Goal: Communication & Community: Share content

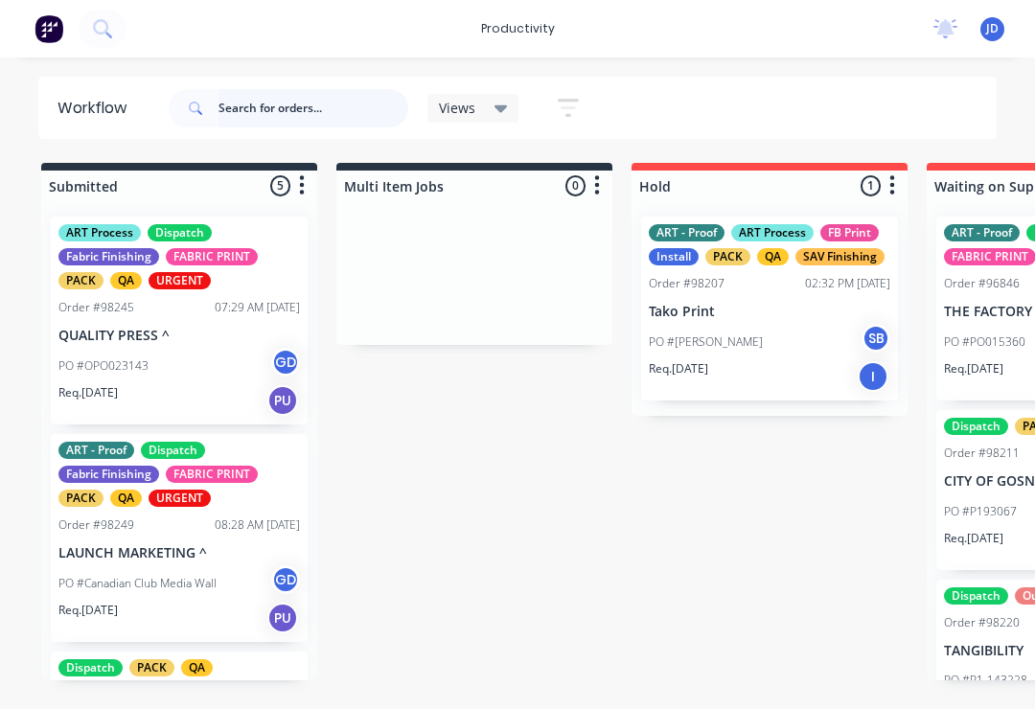
click at [274, 110] on input "text" at bounding box center [313, 108] width 190 height 38
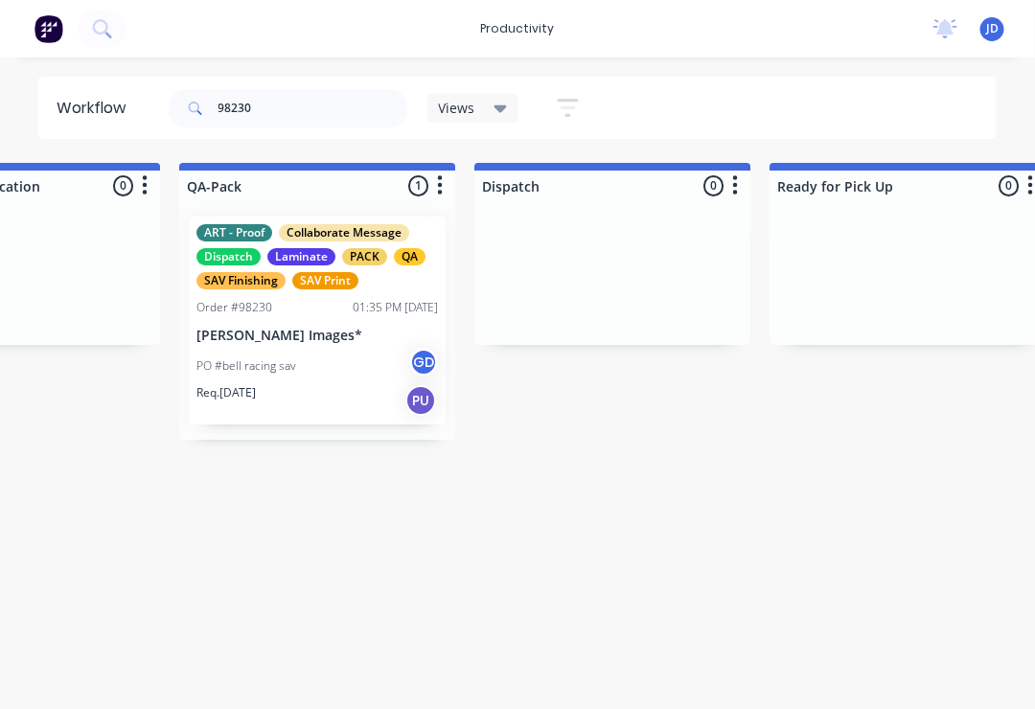
scroll to position [0, 4881]
click at [333, 362] on div "PO #bell racing sav GD" at bounding box center [315, 366] width 241 height 36
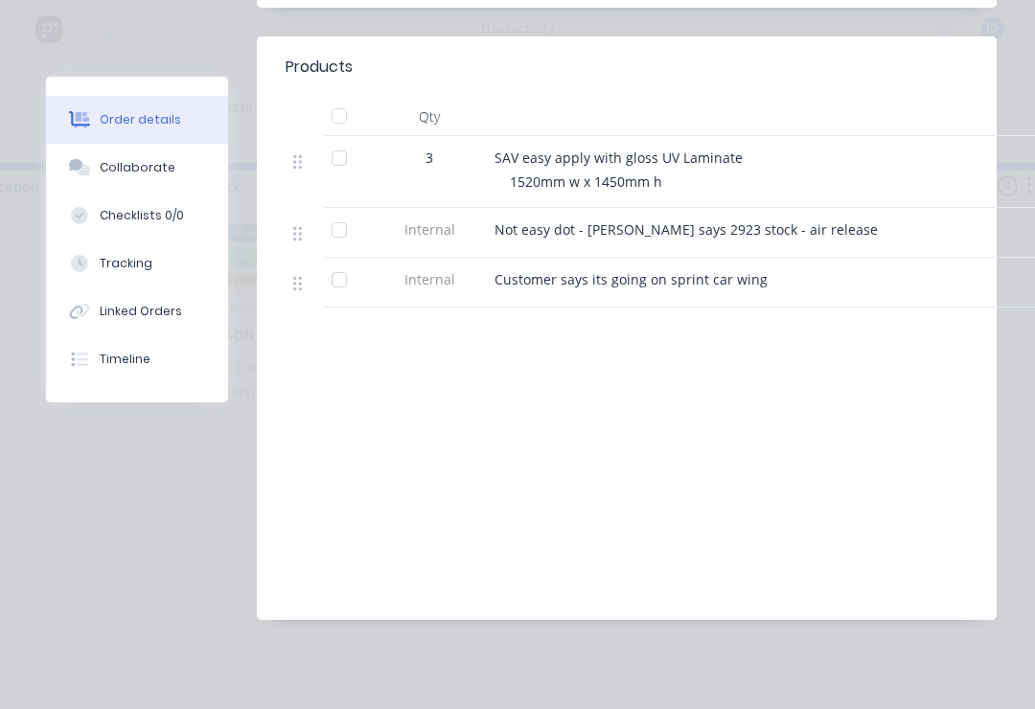
scroll to position [684, 0]
click at [148, 172] on div "Collaborate" at bounding box center [138, 167] width 76 height 17
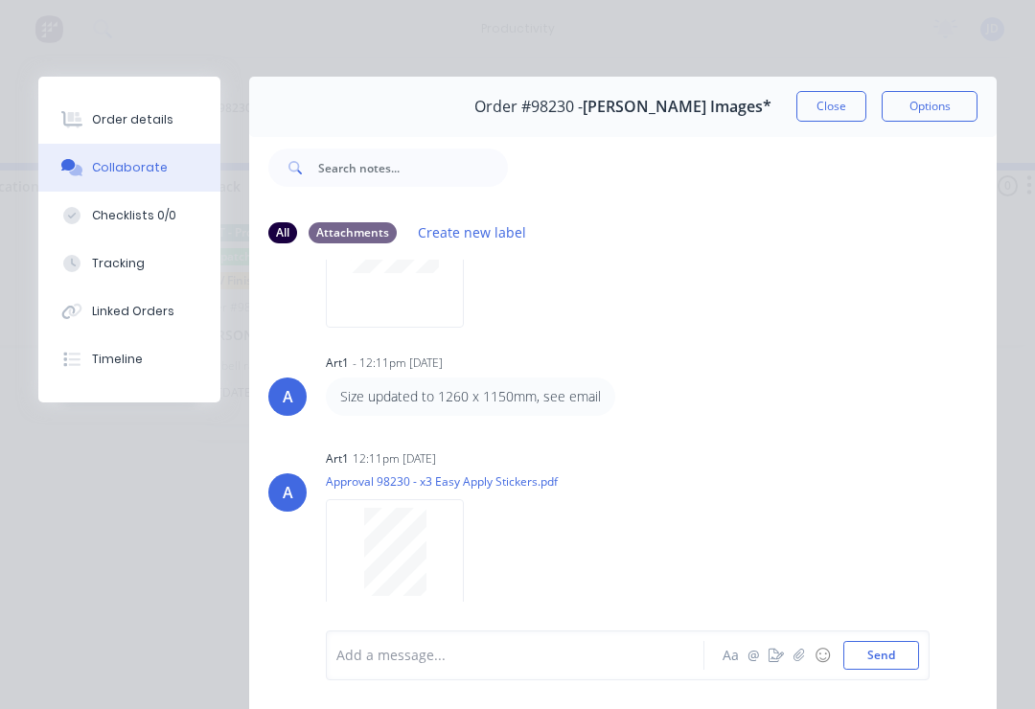
scroll to position [140, 0]
click at [795, 660] on icon "button" at bounding box center [798, 655] width 11 height 12
click at [888, 658] on button "Send" at bounding box center [881, 655] width 76 height 29
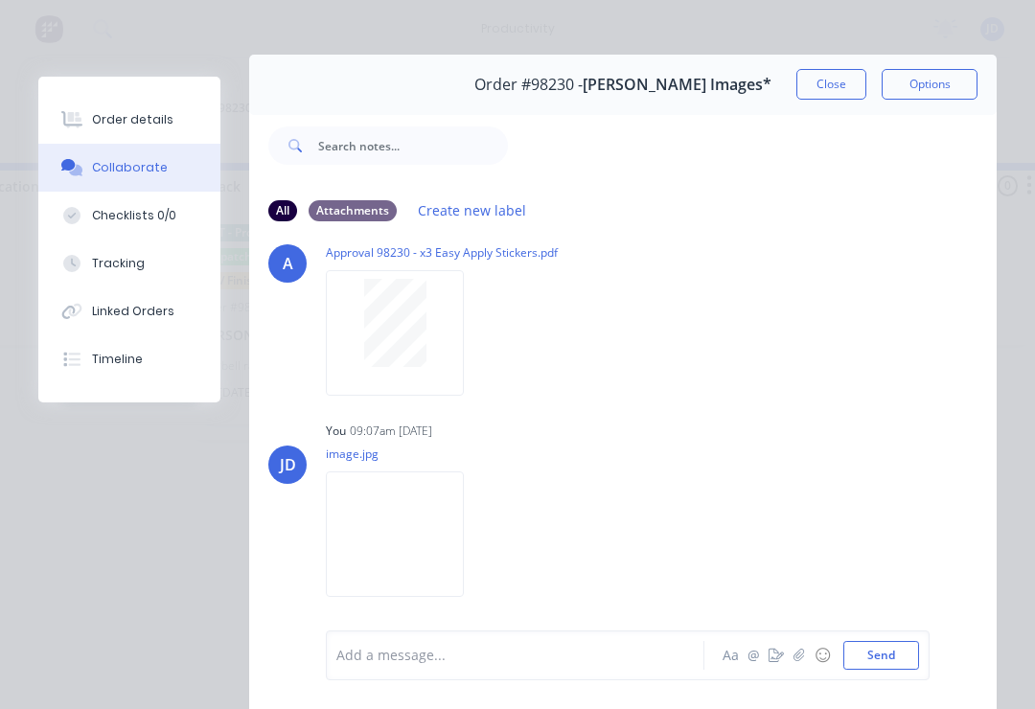
scroll to position [21, 0]
click at [826, 93] on button "Close" at bounding box center [831, 85] width 70 height 31
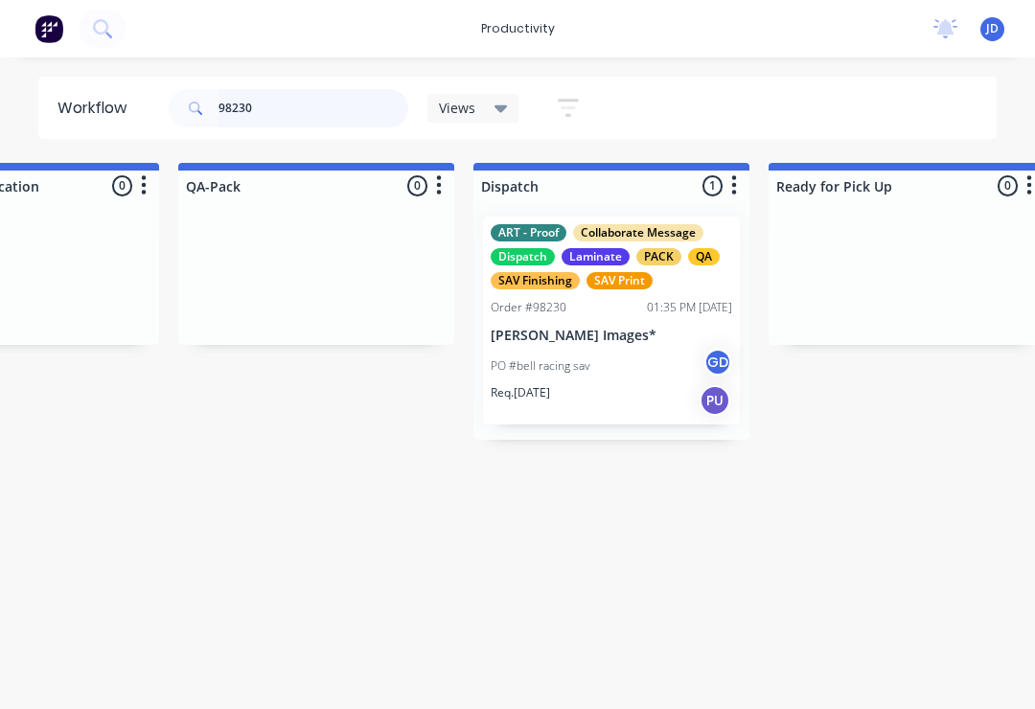
click at [287, 106] on input "98230" at bounding box center [313, 108] width 190 height 38
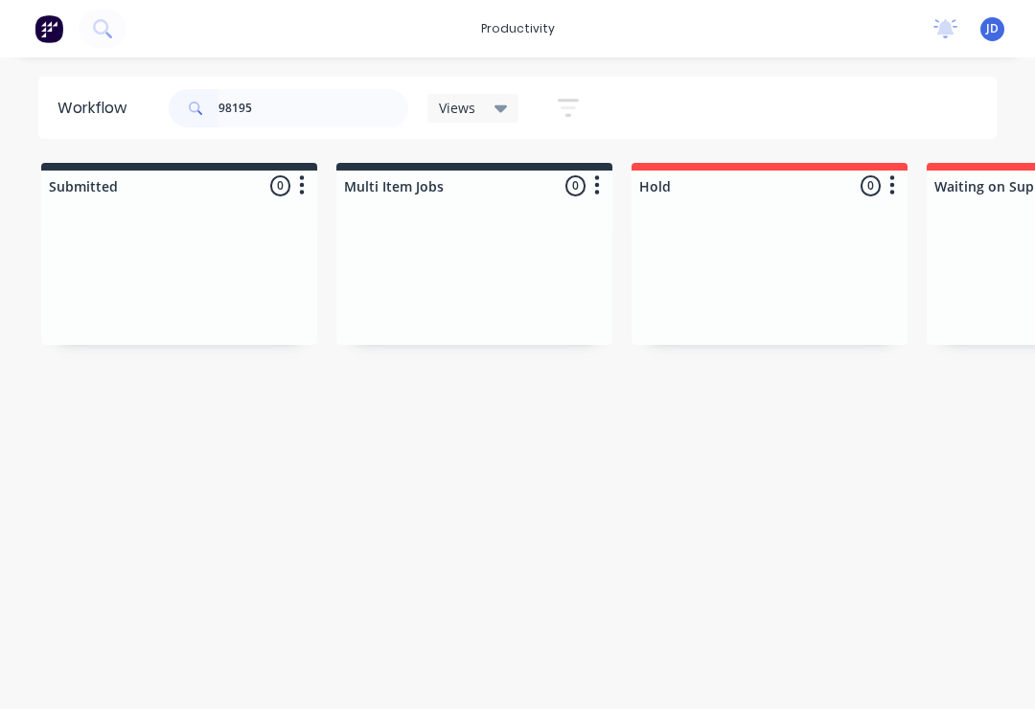
click at [343, 258] on div at bounding box center [474, 273] width 276 height 144
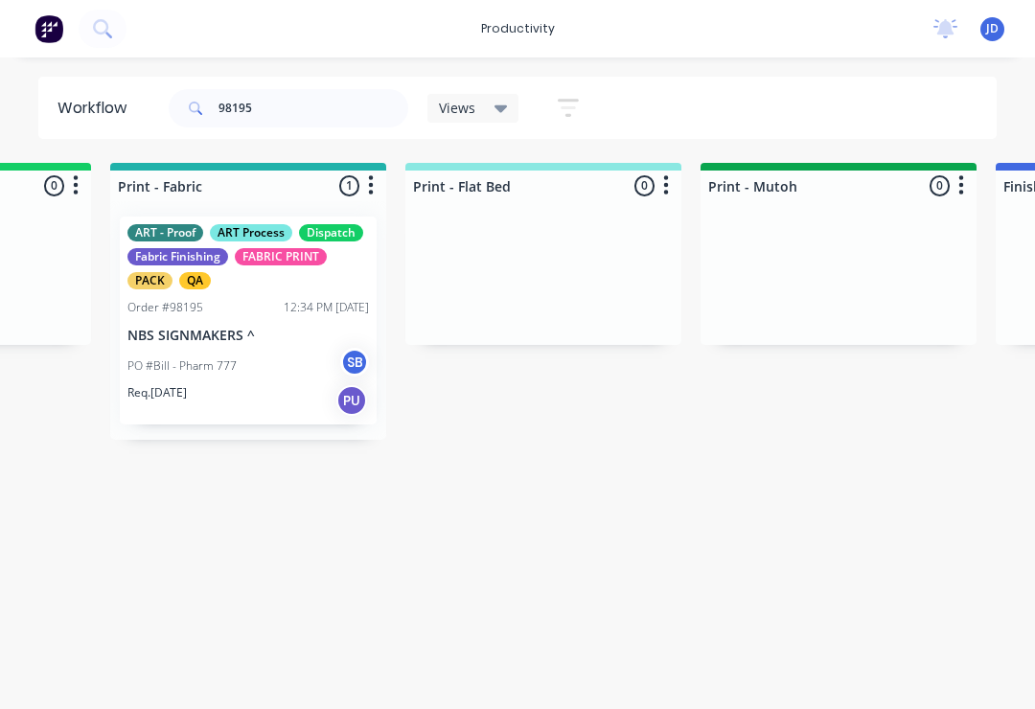
scroll to position [0, 2588]
click at [285, 351] on div "PO #Bill - Pharm 777 SB" at bounding box center [246, 366] width 241 height 36
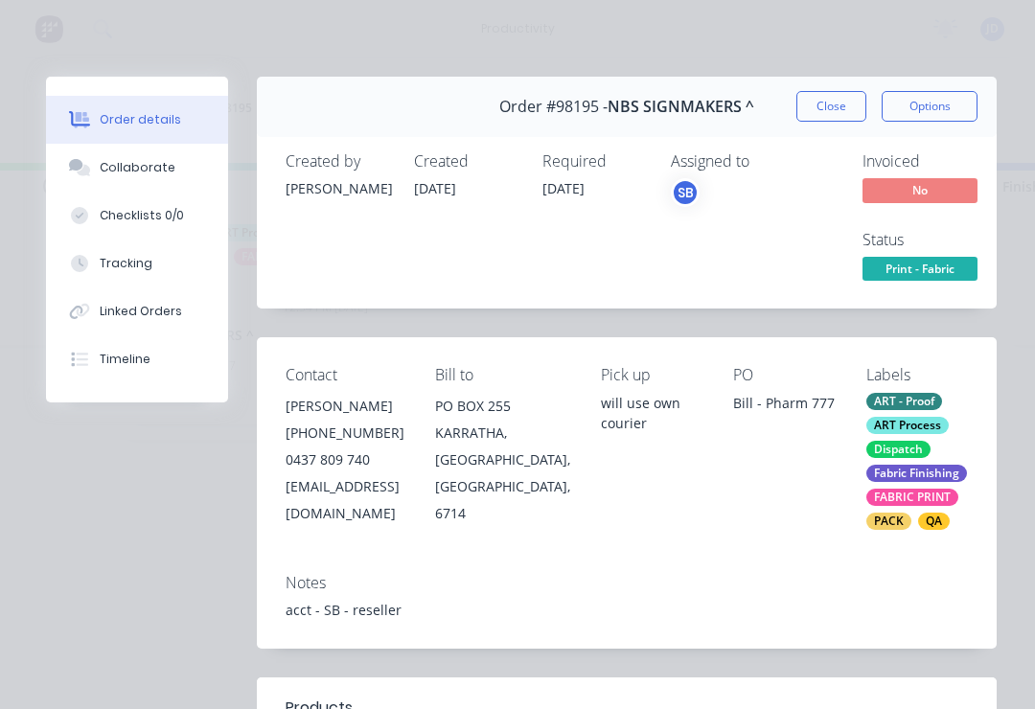
click at [156, 175] on div "Collaborate" at bounding box center [138, 167] width 76 height 17
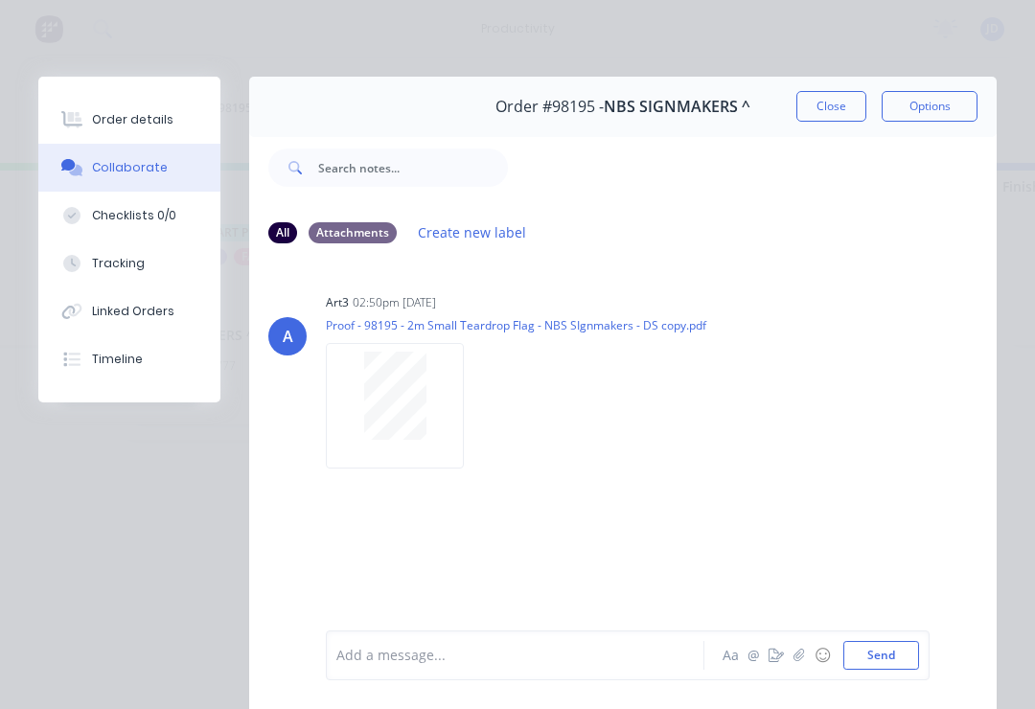
click at [798, 659] on icon "button" at bounding box center [798, 655] width 11 height 13
click at [894, 642] on button "Send" at bounding box center [881, 655] width 76 height 29
click at [805, 656] on icon "button" at bounding box center [798, 655] width 11 height 13
click at [902, 656] on button "Send" at bounding box center [881, 655] width 76 height 29
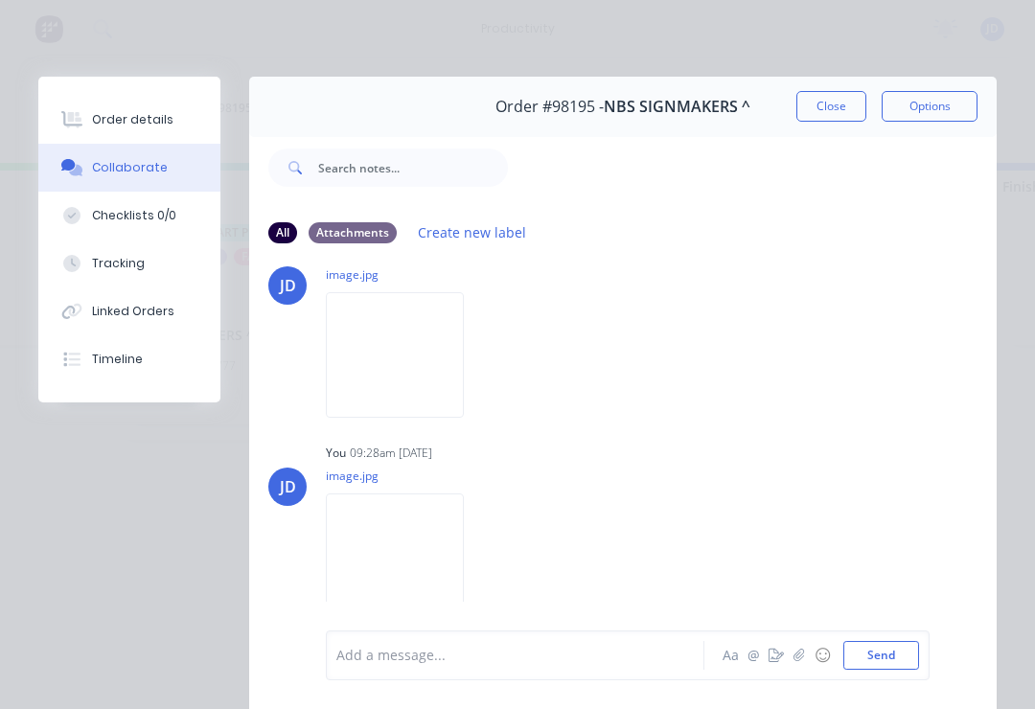
scroll to position [253, 0]
click at [838, 106] on button "Close" at bounding box center [831, 106] width 70 height 31
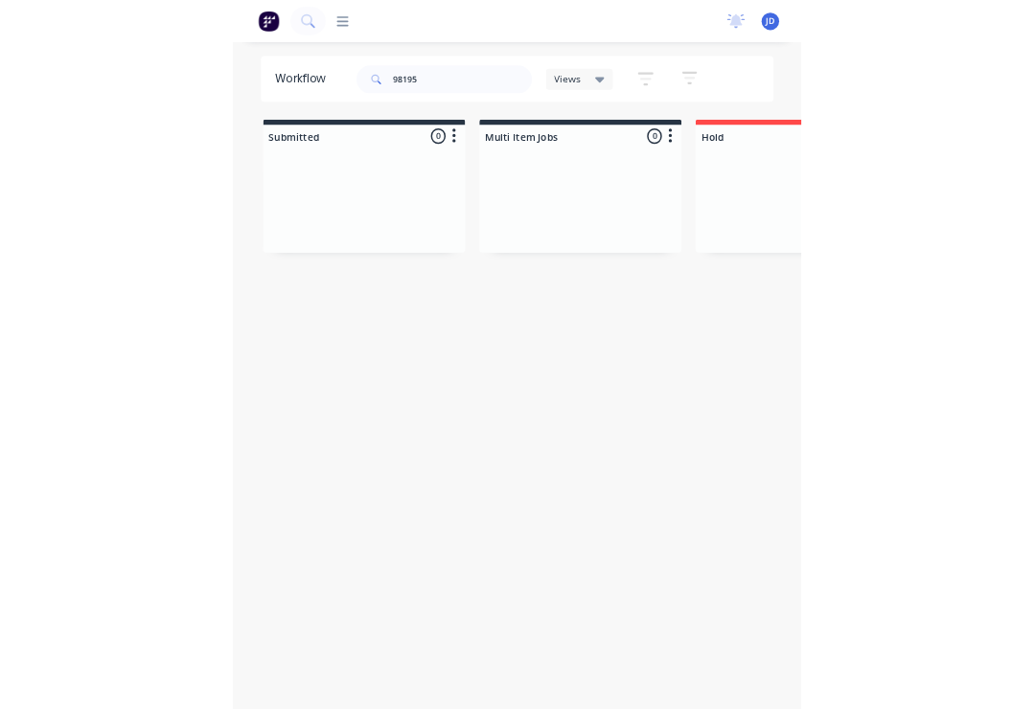
scroll to position [0, 4985]
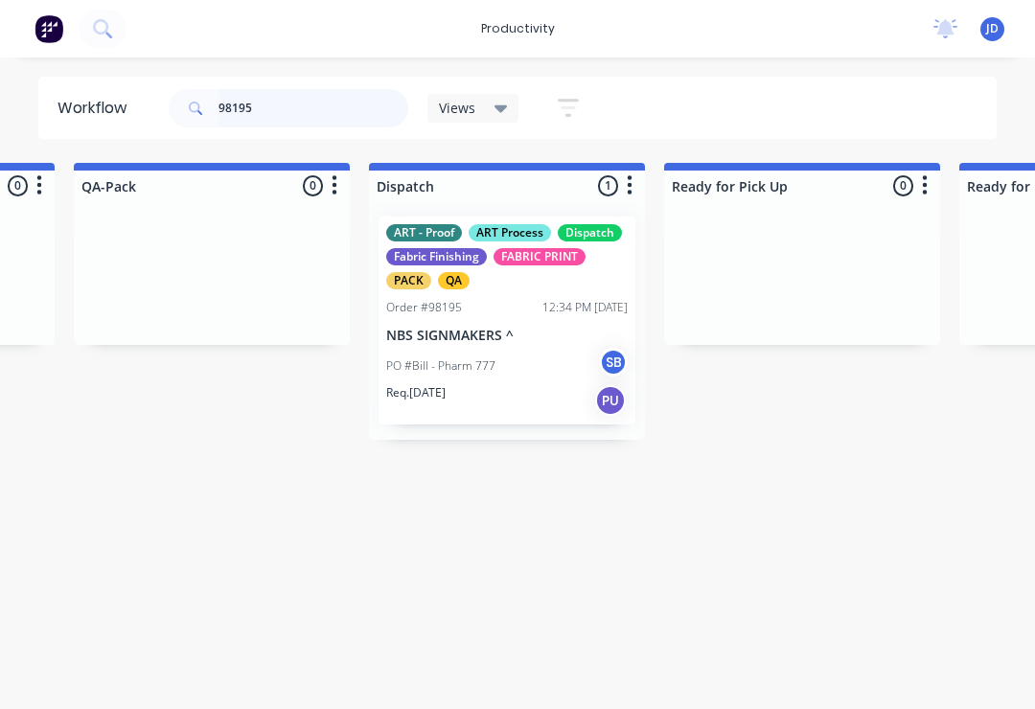
click at [285, 113] on input "98195" at bounding box center [313, 108] width 190 height 38
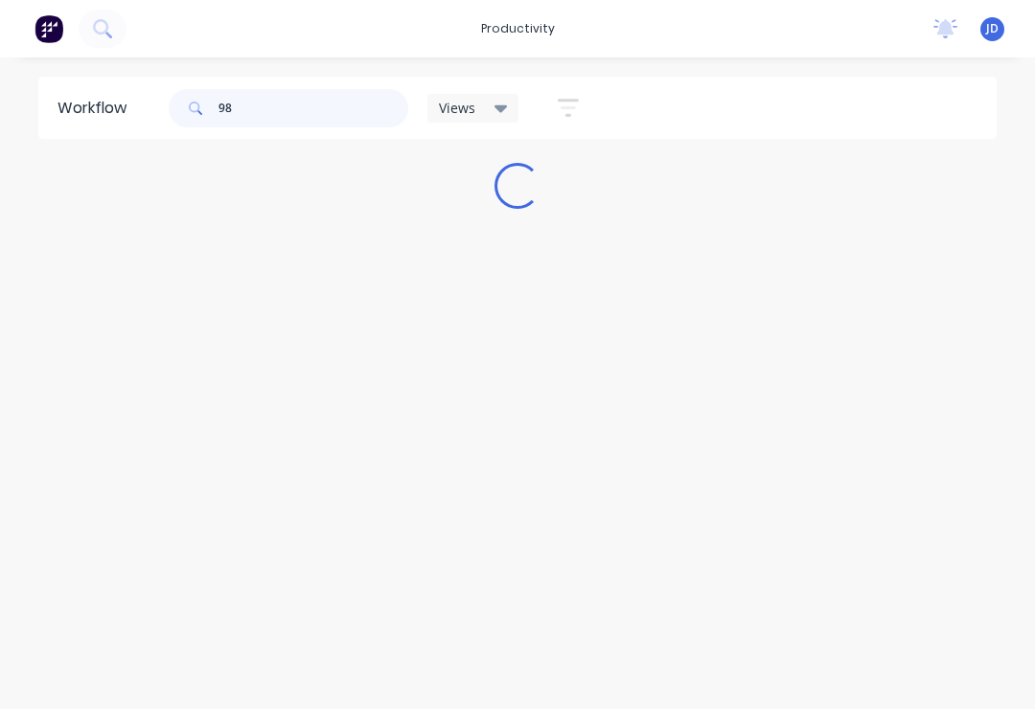
scroll to position [0, 0]
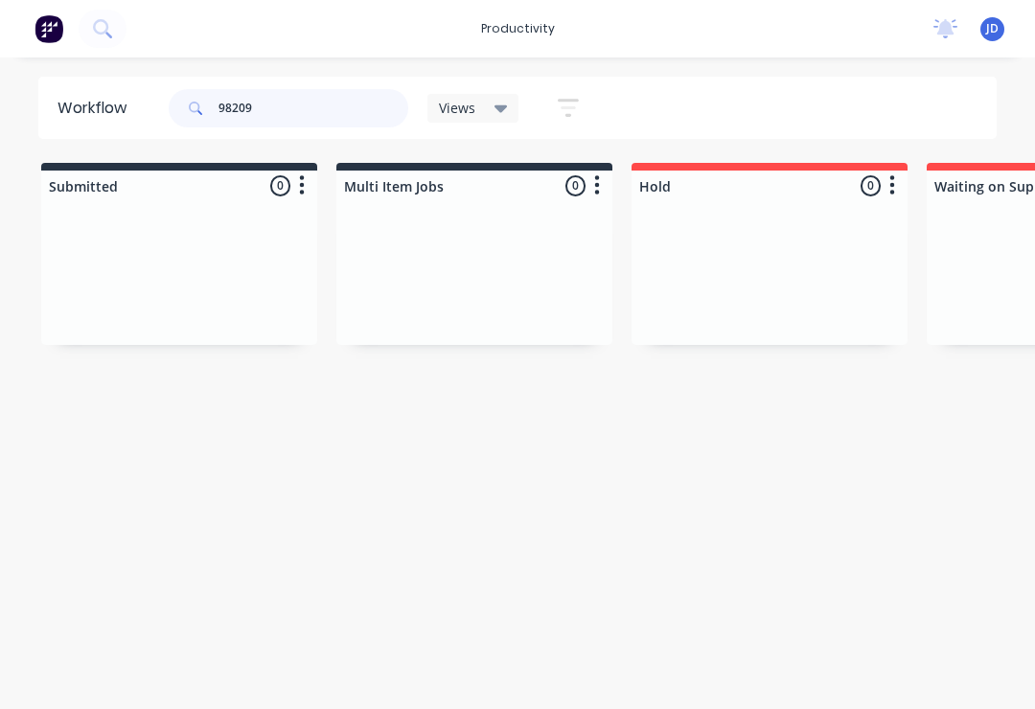
type input "98209"
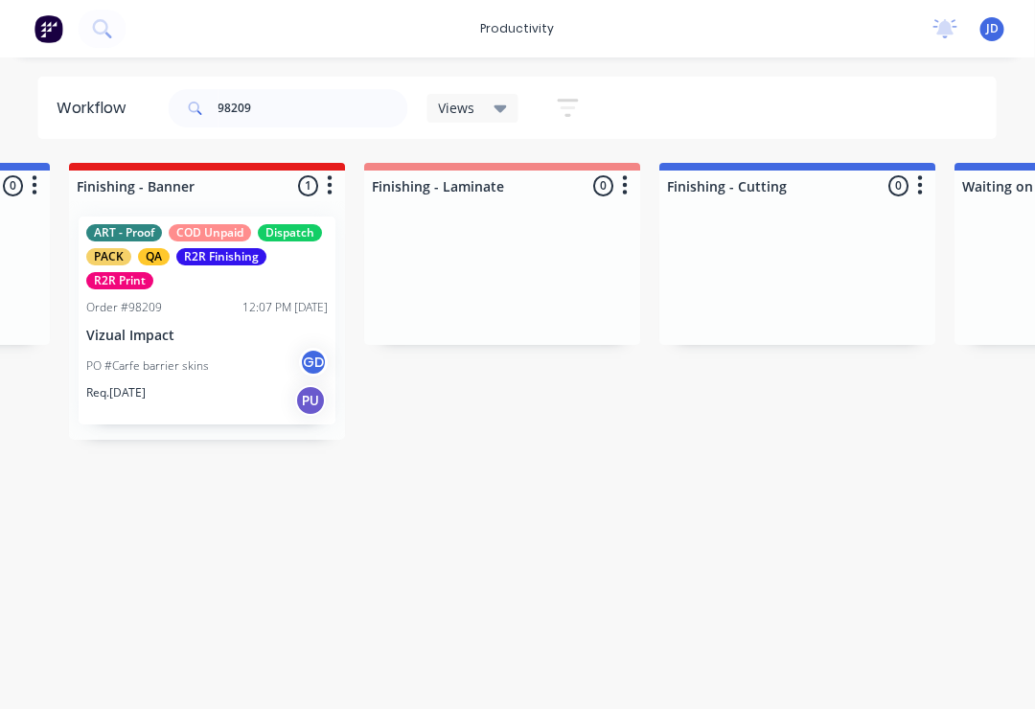
scroll to position [0, 3810]
click at [212, 374] on div "PO #Carfe barrier skins GD" at bounding box center [205, 366] width 241 height 36
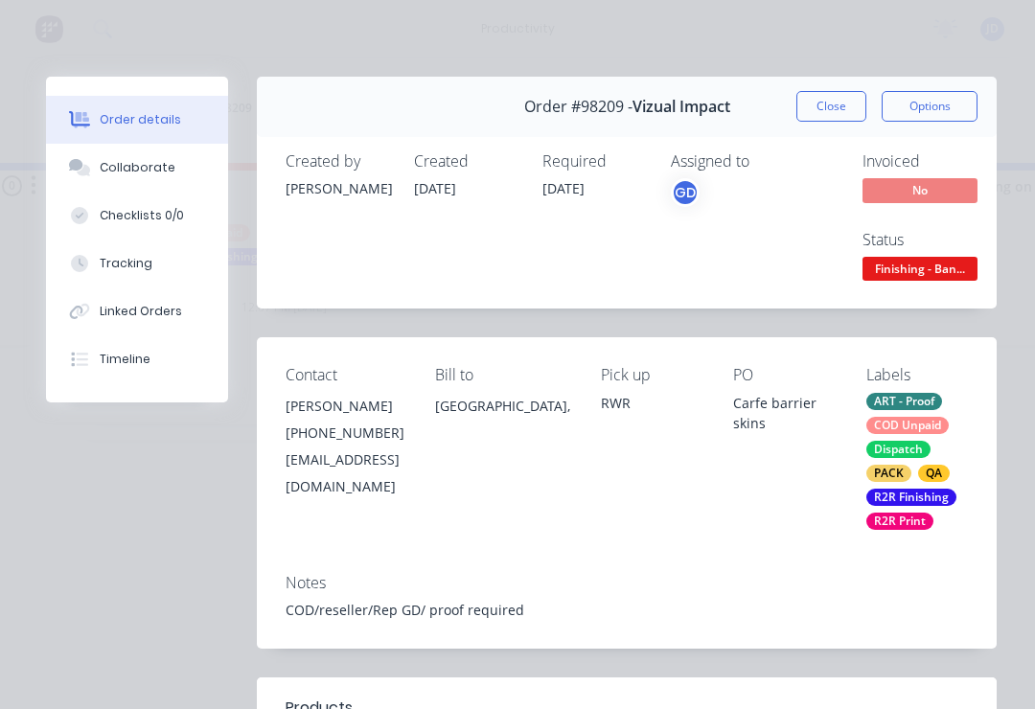
click at [144, 169] on div "Collaborate" at bounding box center [138, 167] width 76 height 17
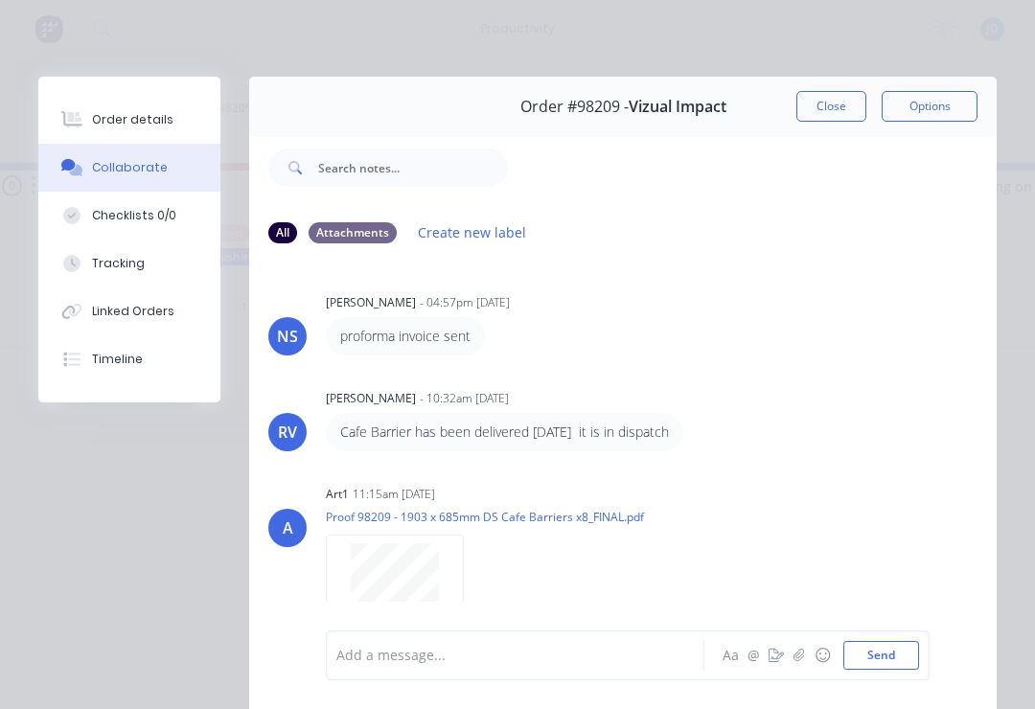
click at [797, 658] on icon "button" at bounding box center [798, 655] width 11 height 12
click at [881, 654] on button "Send" at bounding box center [881, 655] width 76 height 29
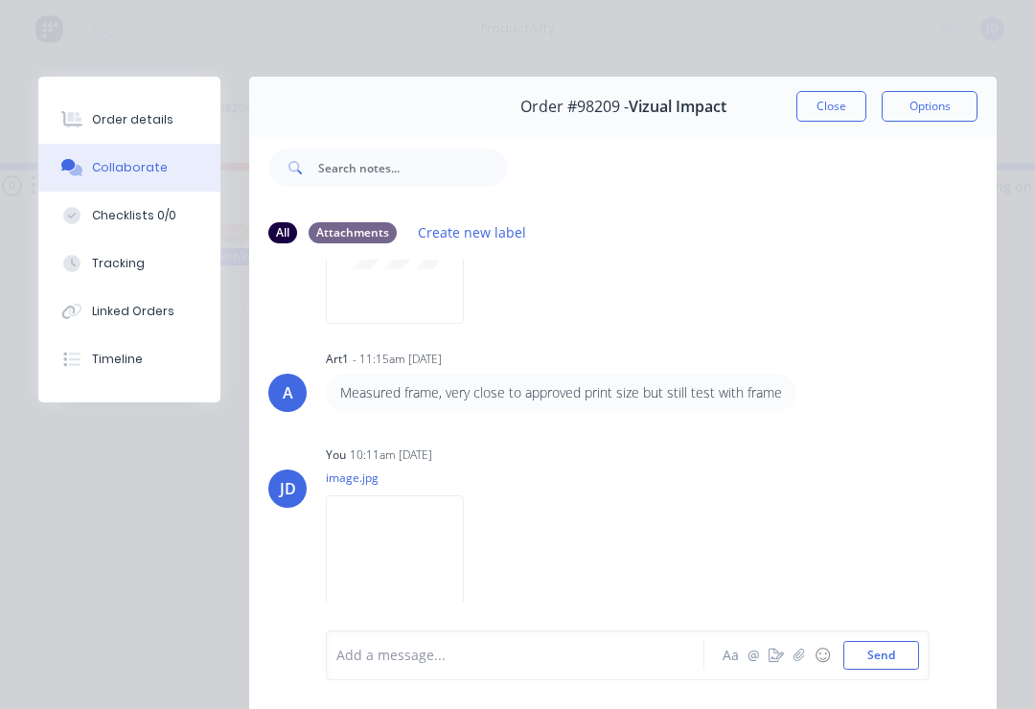
scroll to position [332, 0]
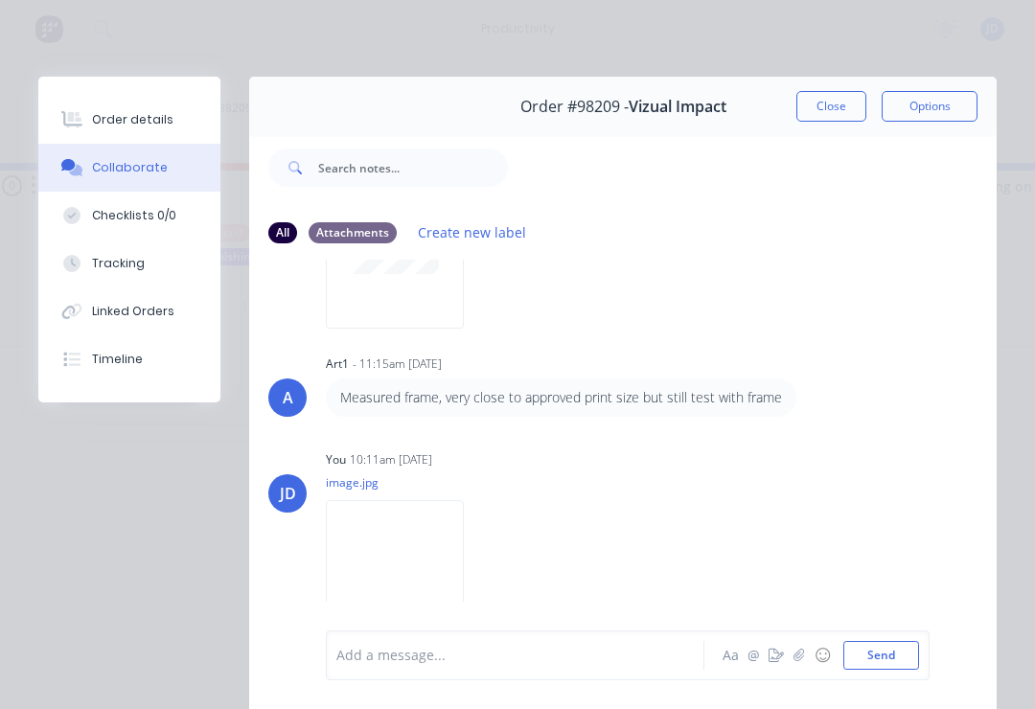
click at [790, 661] on button "button" at bounding box center [799, 655] width 23 height 23
click at [893, 666] on button "Send" at bounding box center [881, 655] width 76 height 29
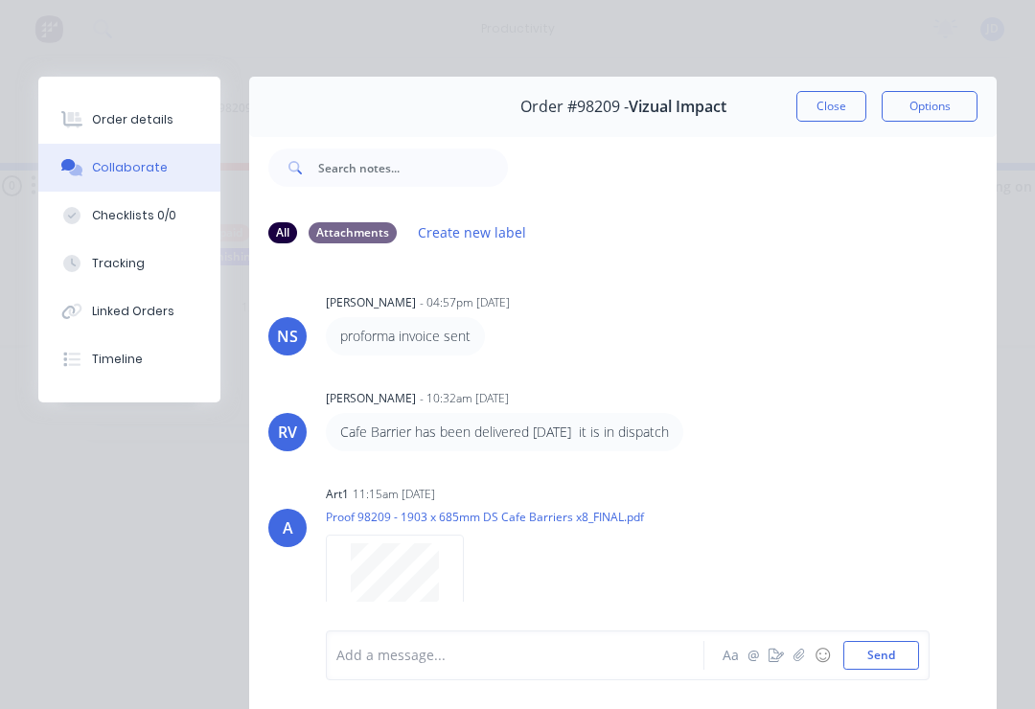
scroll to position [-5, 0]
click at [841, 101] on button "Close" at bounding box center [831, 106] width 70 height 31
